Goal: Transaction & Acquisition: Purchase product/service

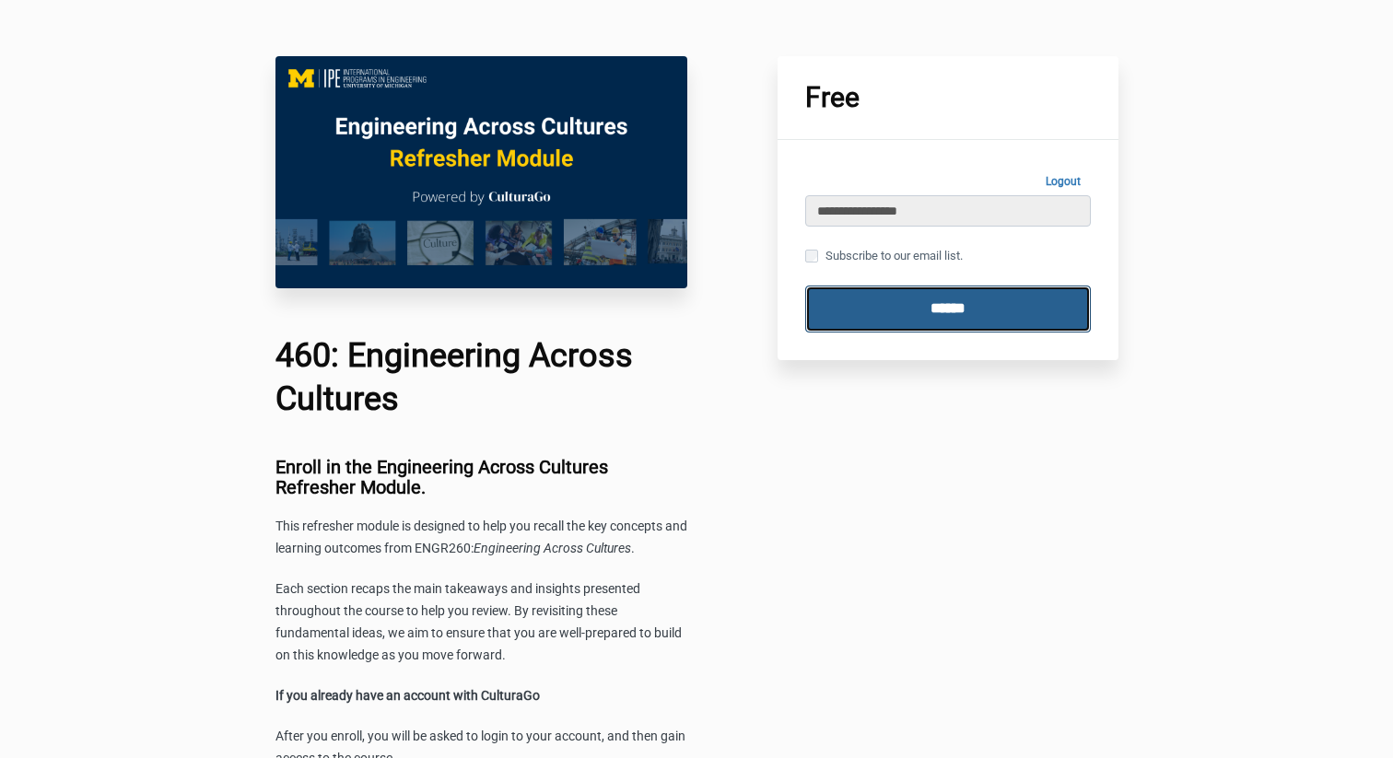
click at [894, 311] on input "******" at bounding box center [948, 309] width 286 height 47
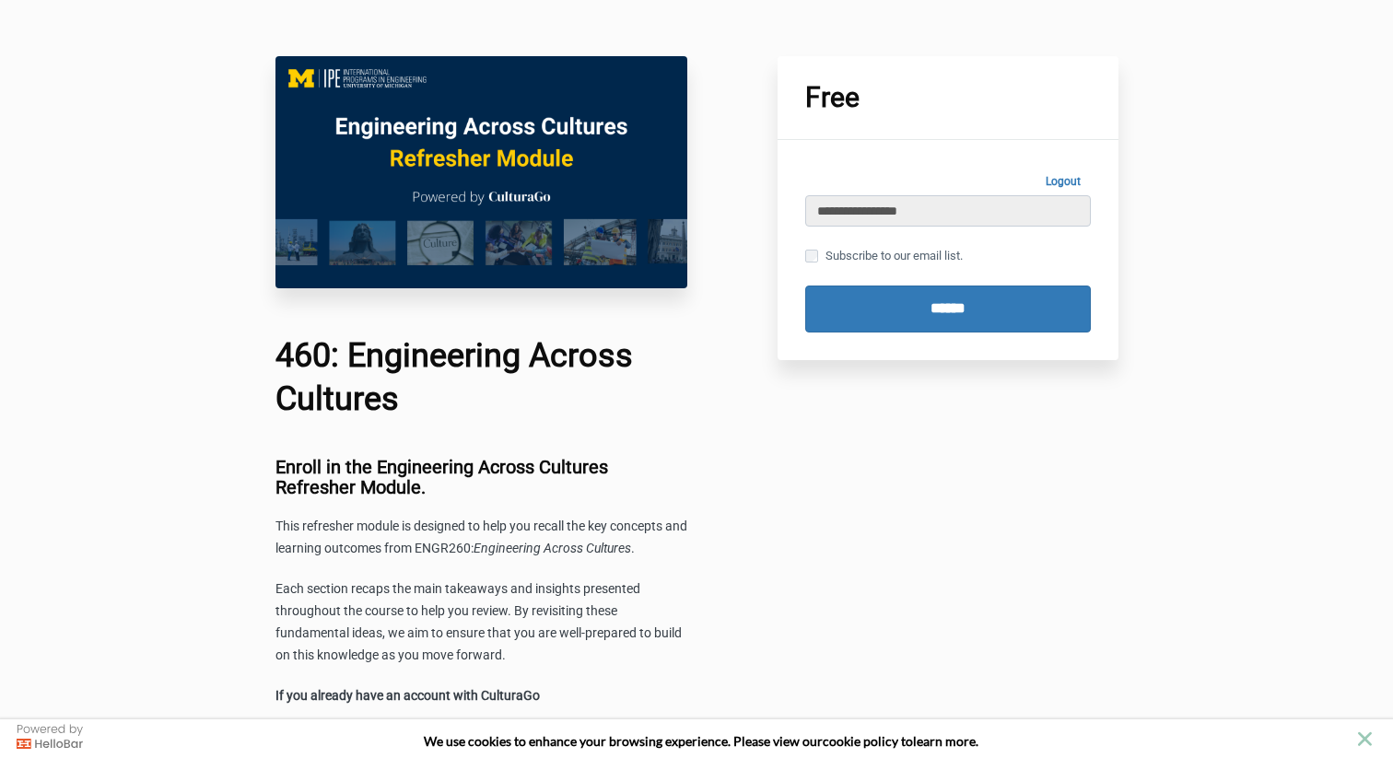
type input "**********"
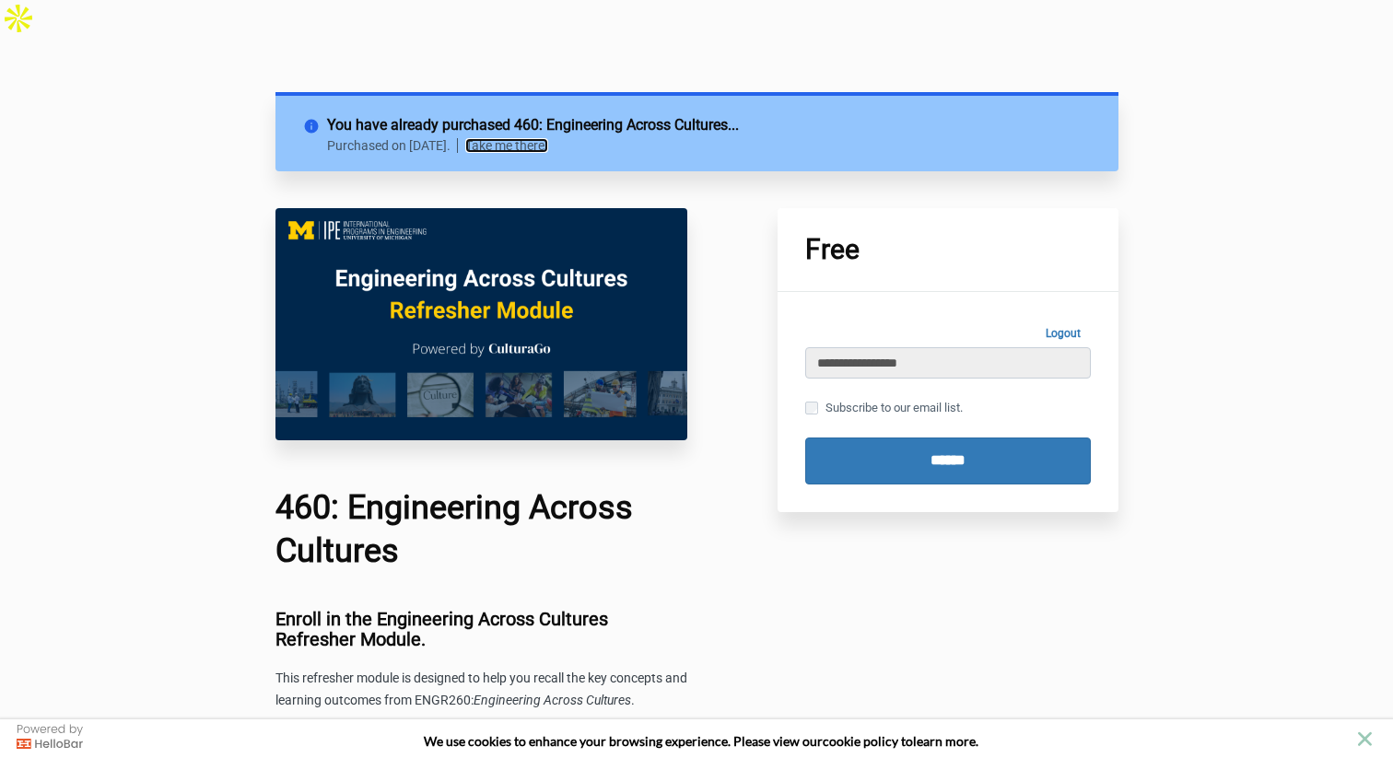
click at [548, 138] on link "Take me there!" at bounding box center [506, 145] width 83 height 15
